Goal: Find specific page/section: Find specific page/section

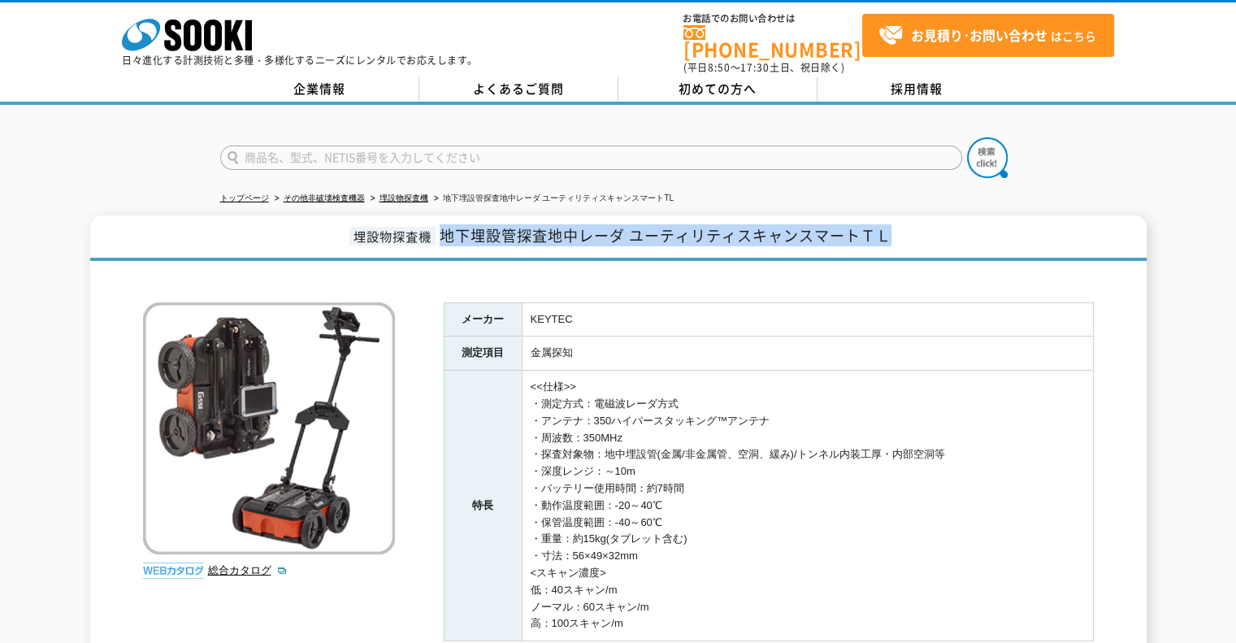
drag, startPoint x: 0, startPoint y: 0, endPoint x: 525, endPoint y: 144, distance: 544.2
click at [525, 145] on input "text" at bounding box center [591, 157] width 742 height 24
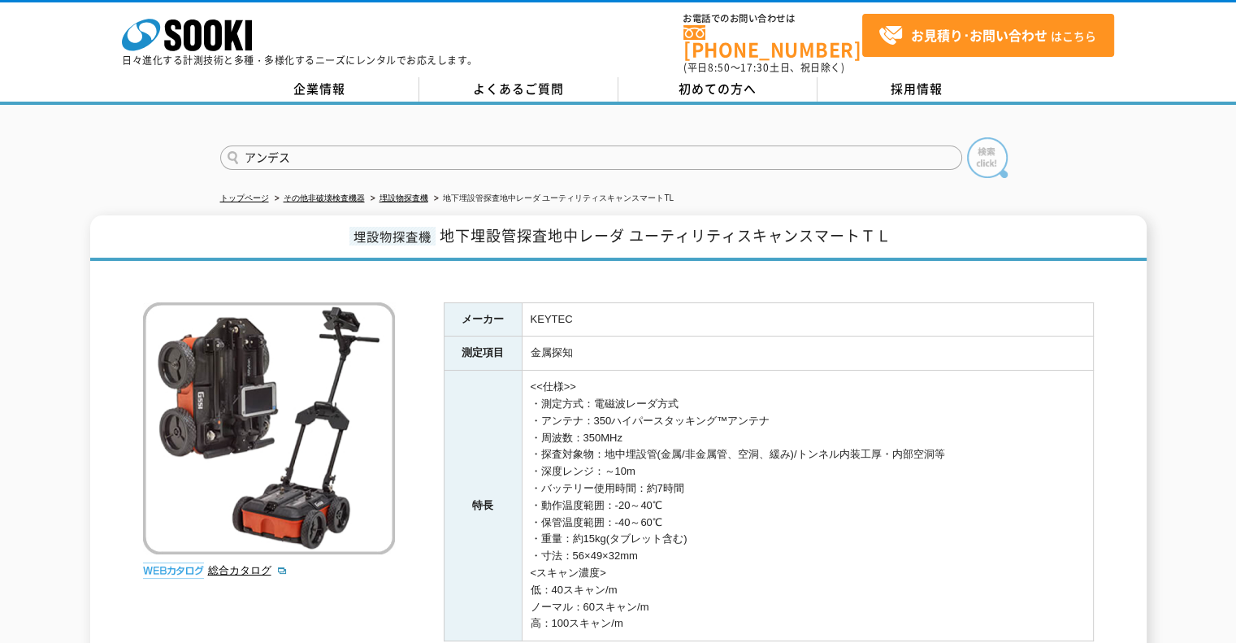
type input "アンデス"
click at [1001, 145] on img at bounding box center [987, 157] width 41 height 41
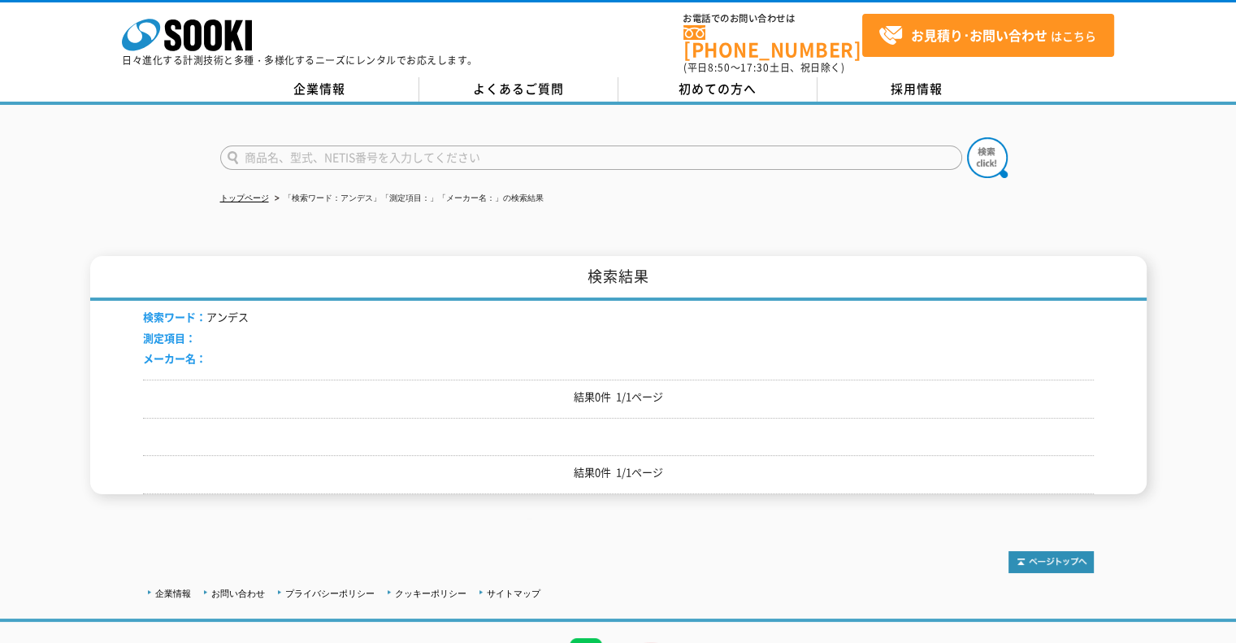
click at [474, 145] on input "text" at bounding box center [591, 157] width 742 height 24
type input "ANDES"
click at [976, 158] on img at bounding box center [987, 157] width 41 height 41
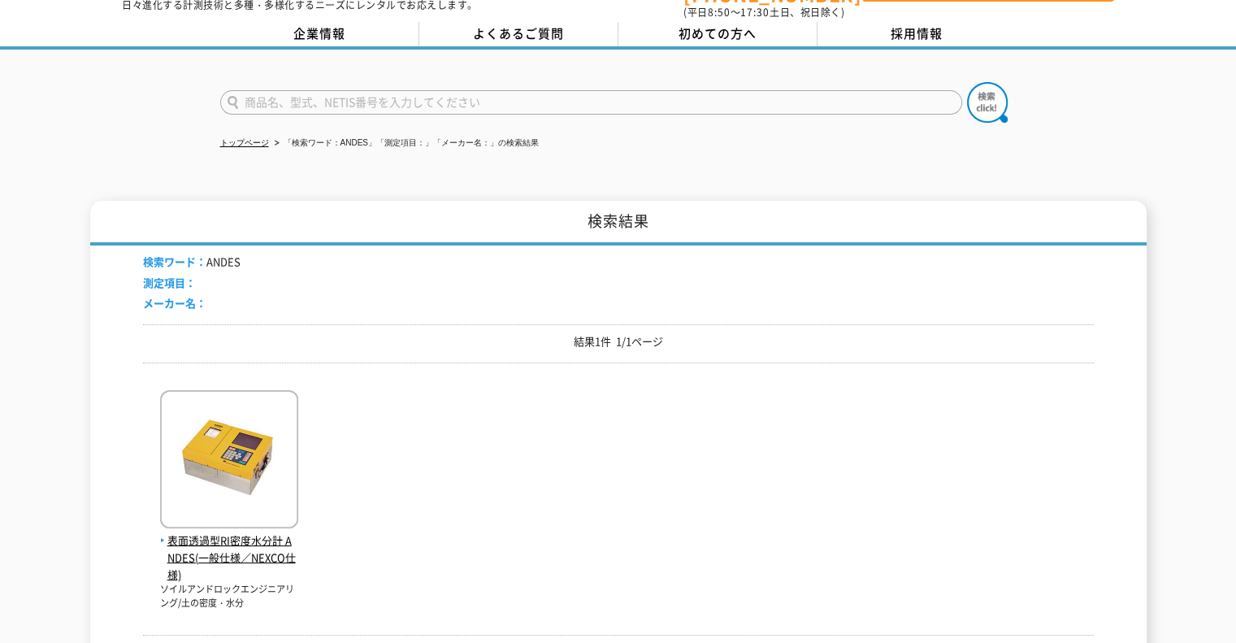
scroll to position [132, 0]
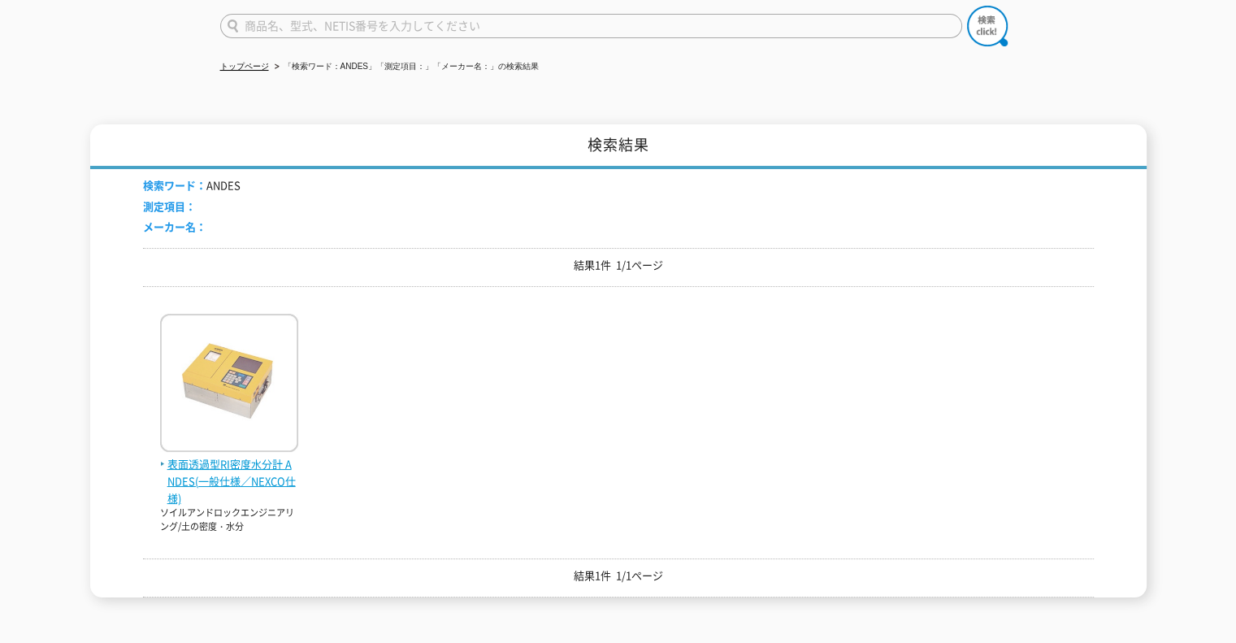
click at [266, 461] on span "表面透過型RI密度水分計 ANDES(一般仕様／NEXCO仕様)" at bounding box center [229, 481] width 138 height 50
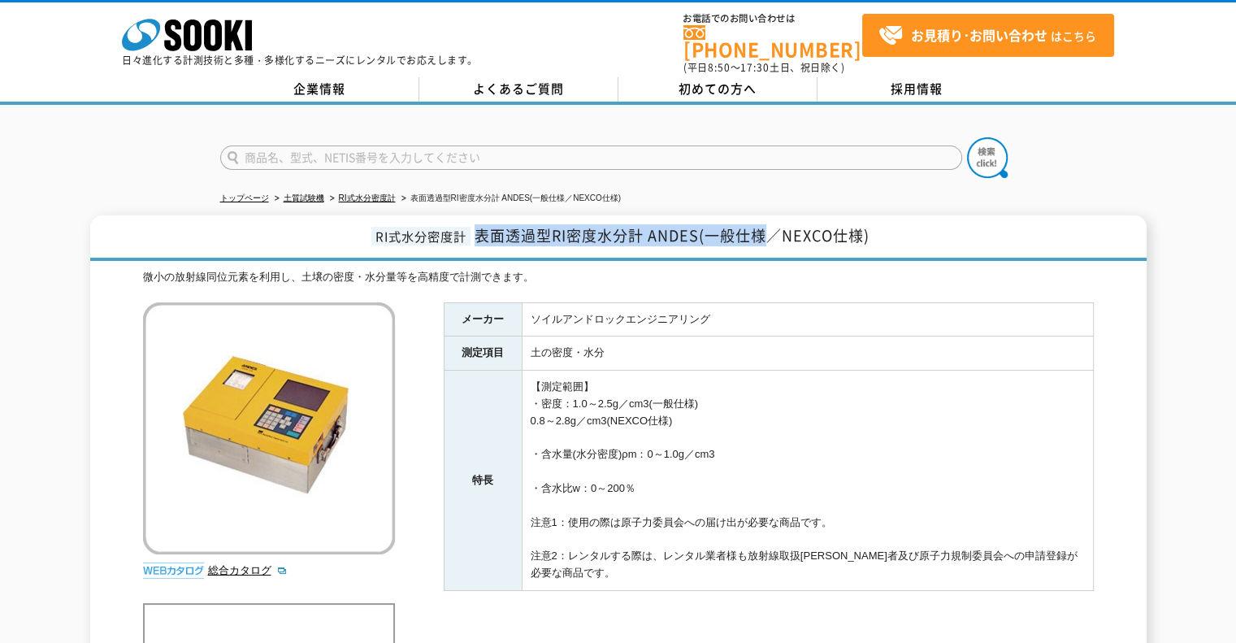
drag, startPoint x: 481, startPoint y: 223, endPoint x: 771, endPoint y: 210, distance: 290.3
click at [771, 215] on h1 "RI式水分密度計 表面透過型RI密度水分計 ANDES(一般仕様／NEXCO仕様)" at bounding box center [618, 237] width 1056 height 45
copy span "表面透過型RI密度水分計 ANDES(一般仕様"
